Goal: Task Accomplishment & Management: Complete application form

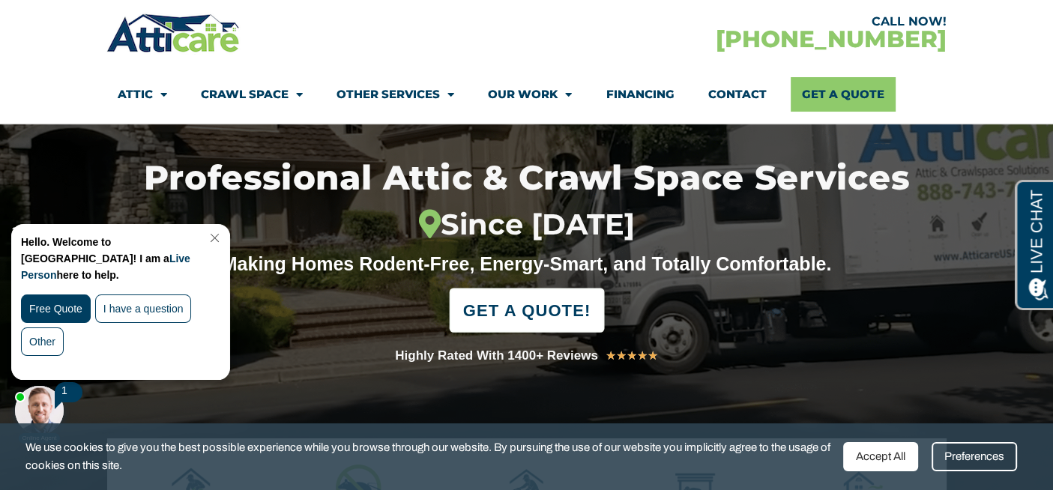
click at [542, 309] on span "GET A QUOTE!" at bounding box center [525, 310] width 127 height 33
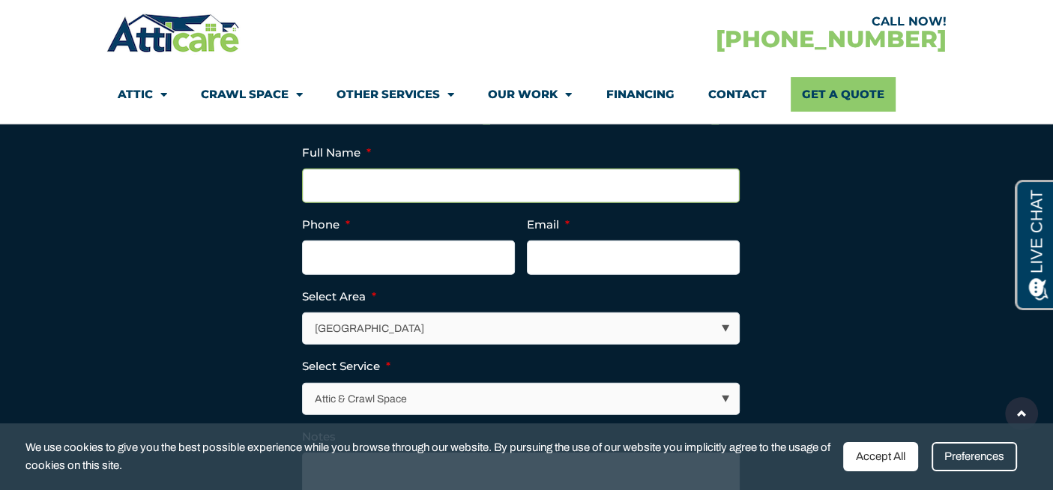
click at [342, 197] on input "Full Name *" at bounding box center [520, 186] width 437 height 34
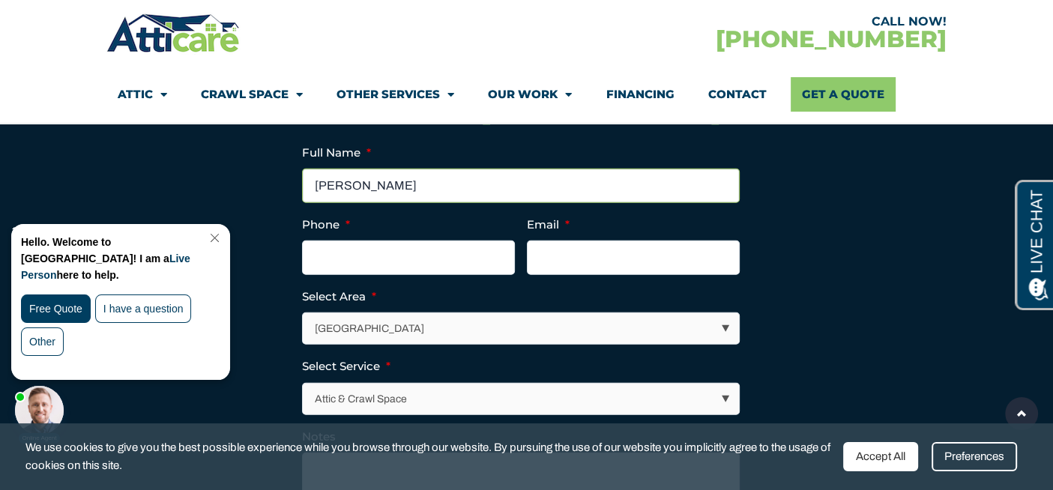
type input "David Eng"
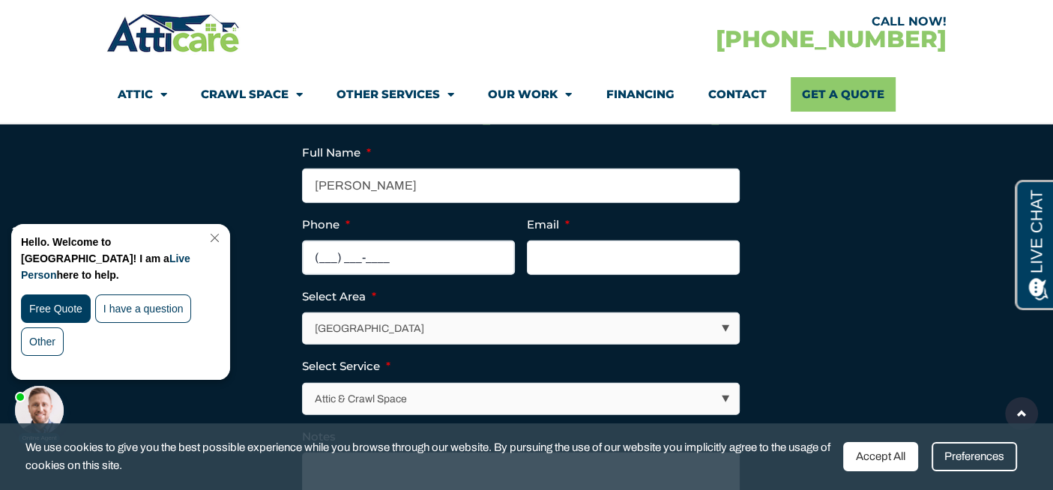
click at [345, 270] on input "(___) ___-____" at bounding box center [408, 257] width 213 height 34
click at [330, 270] on input "(___) 415-260_" at bounding box center [408, 257] width 213 height 34
click at [417, 264] on input "(__4) 152-6___" at bounding box center [408, 257] width 213 height 34
type input "(415) 260-3335"
click at [569, 275] on input "Email *" at bounding box center [633, 257] width 213 height 34
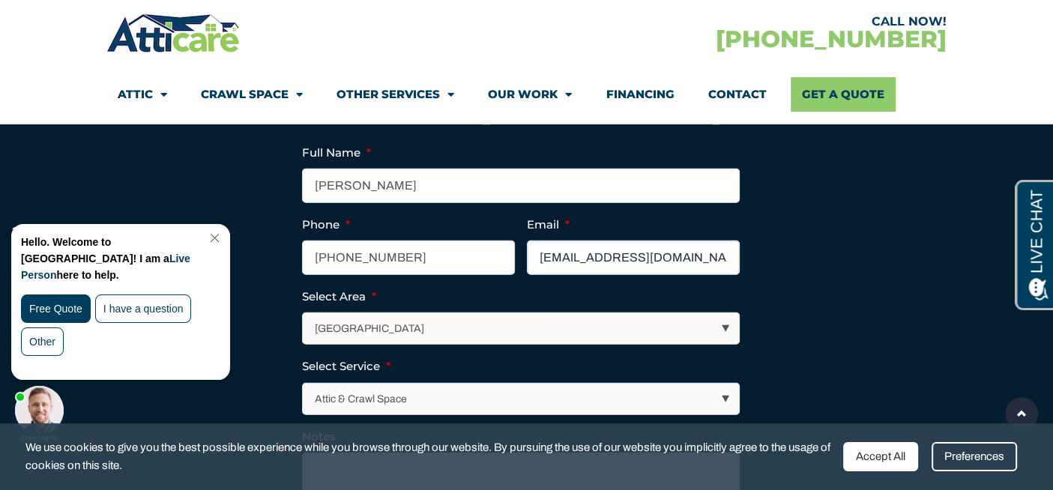
type input "eng_david@hotmail.com"
click at [503, 333] on select "Los Angeles Area San Francisco Bay Area New Jersey / New York Area Other Areas" at bounding box center [521, 328] width 436 height 31
select select "[GEOGRAPHIC_DATA]"
click at [303, 327] on select "Los Angeles Area San Francisco Bay Area New Jersey / New York Area Other Areas" at bounding box center [521, 328] width 436 height 31
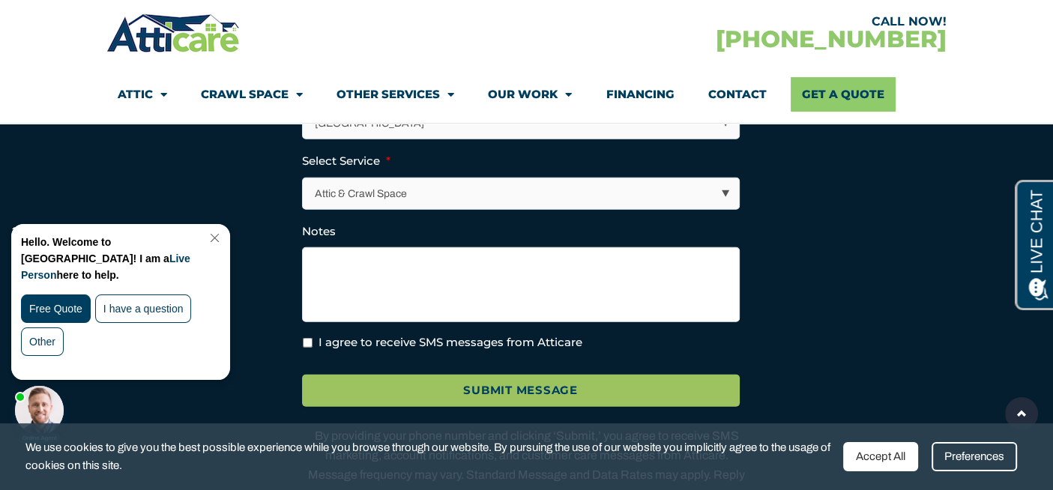
scroll to position [4029, 0]
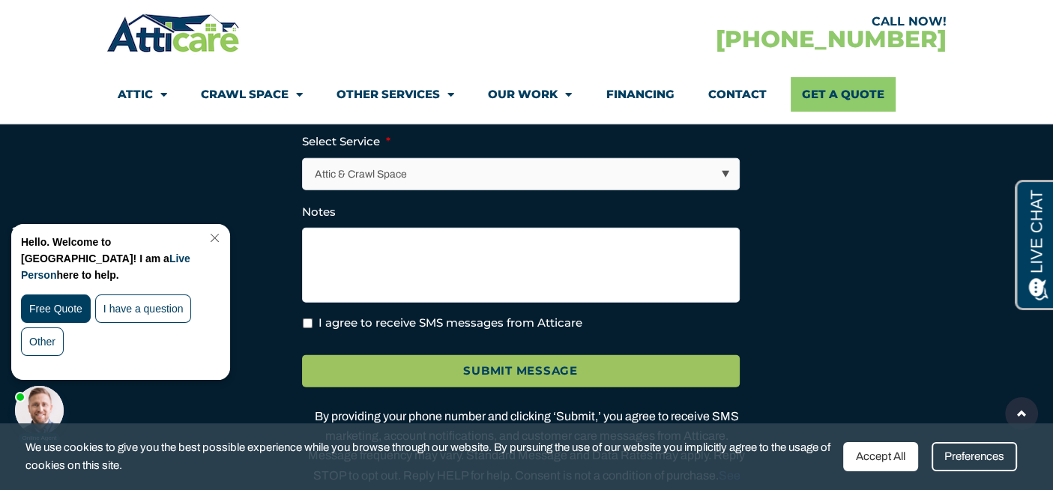
click at [434, 190] on select "Attic & Crawl Space Insulation Roofing Solar Energy Other Services" at bounding box center [521, 174] width 436 height 31
click at [303, 172] on select "Attic & Crawl Space Insulation Roofing Solar Energy Other Services" at bounding box center [521, 174] width 436 height 31
click at [378, 261] on textarea "Notes" at bounding box center [520, 265] width 437 height 75
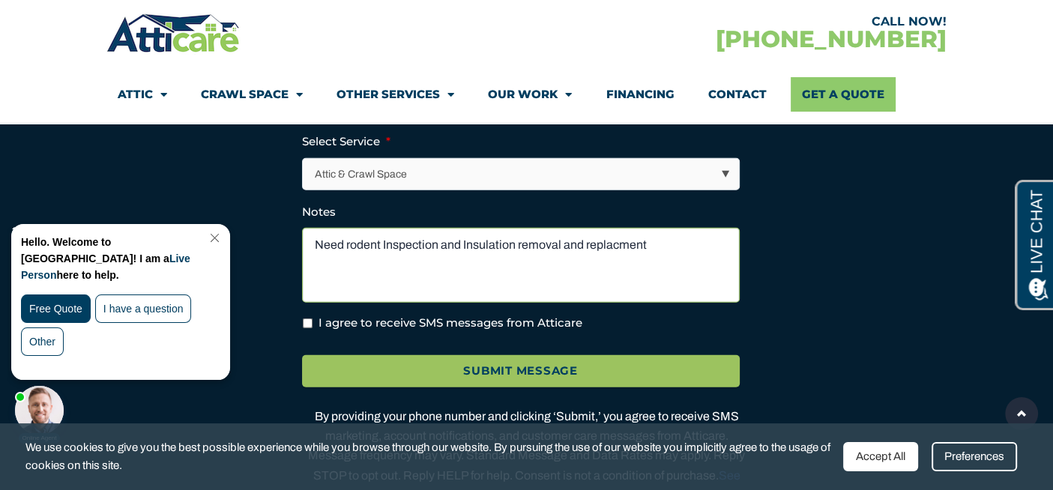
type textarea "Need rodent Inspection and Insulation removal and replacment"
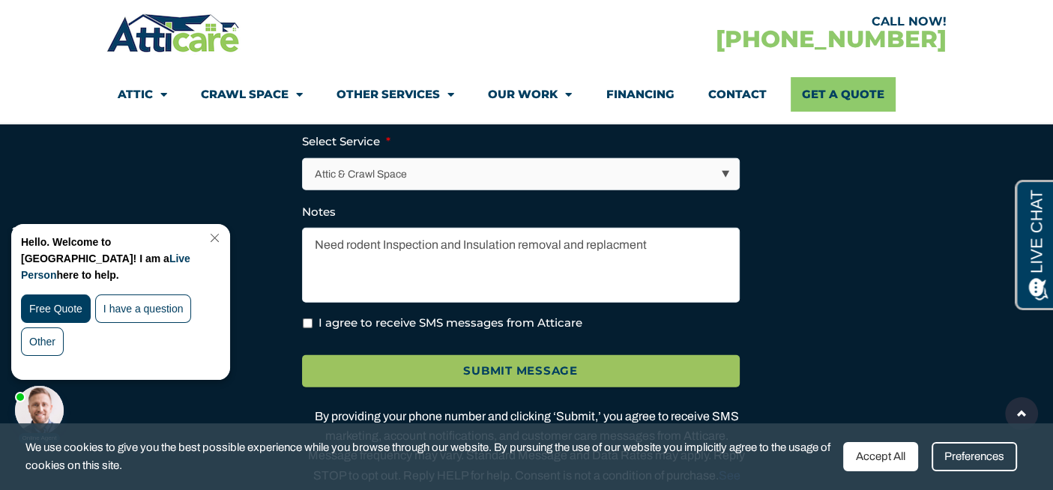
click at [306, 328] on input "I agree to receive SMS messages from Atticare" at bounding box center [308, 323] width 10 height 10
checkbox input "true"
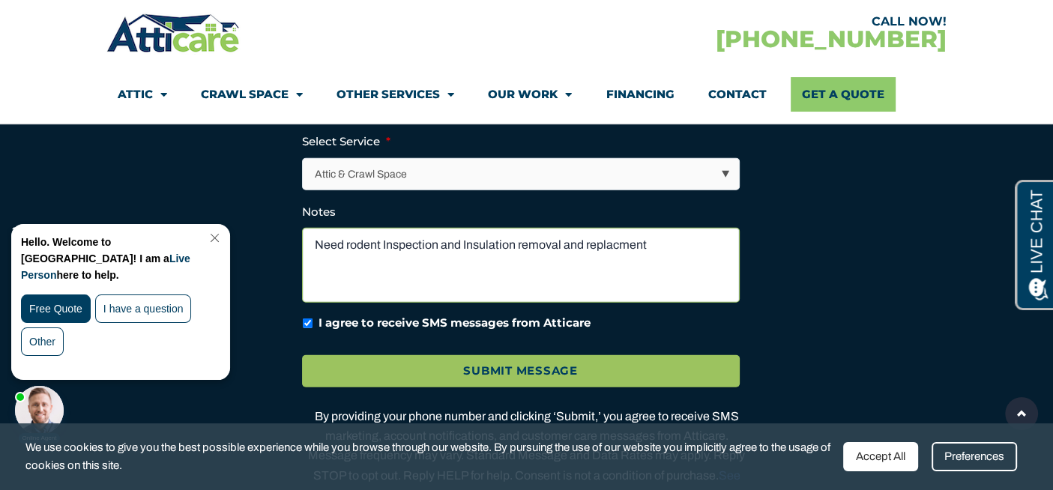
click at [619, 260] on textarea "Need rodent Inspection and Insulation removal and replacment" at bounding box center [520, 265] width 437 height 75
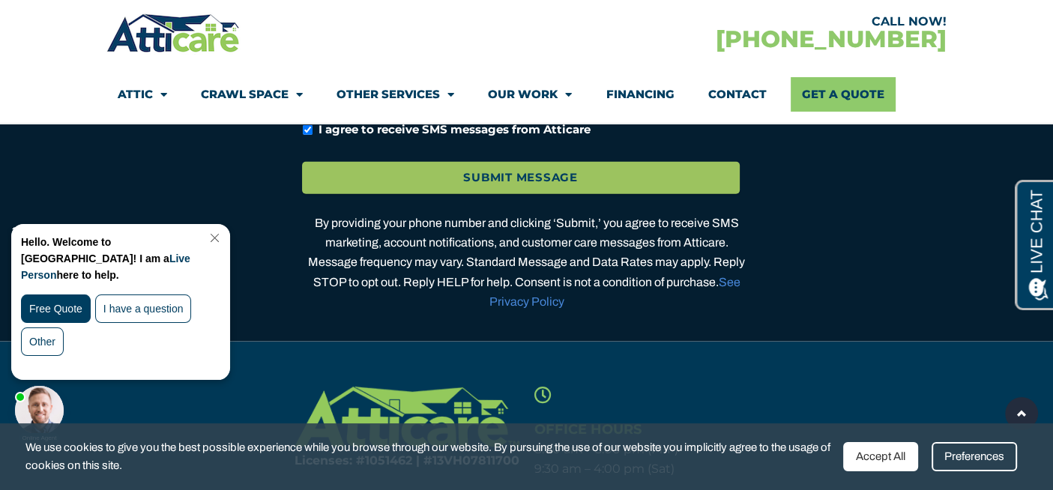
scroll to position [4254, 0]
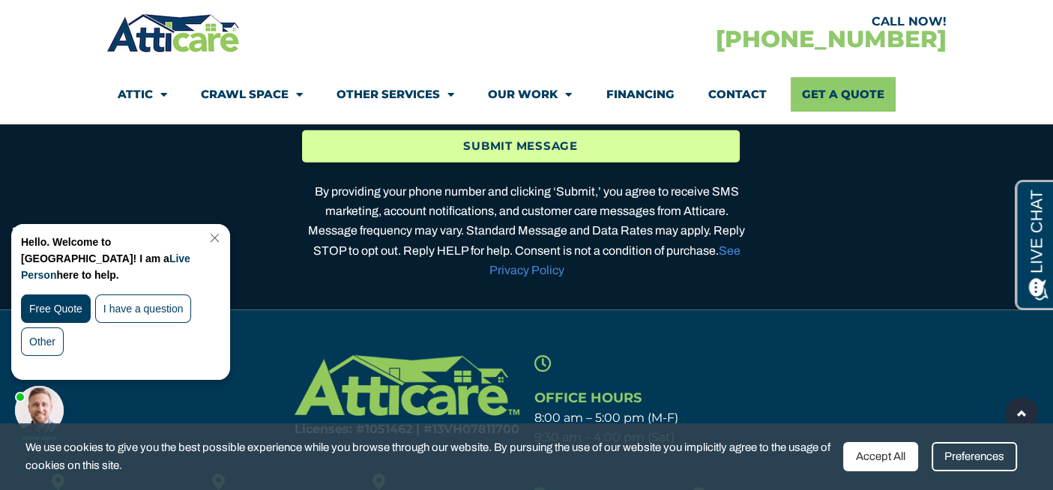
type textarea "Need rodent Inspection and Insulation removal and replacement"
click at [511, 159] on input "Submit Message" at bounding box center [520, 146] width 437 height 32
